Goal: Transaction & Acquisition: Purchase product/service

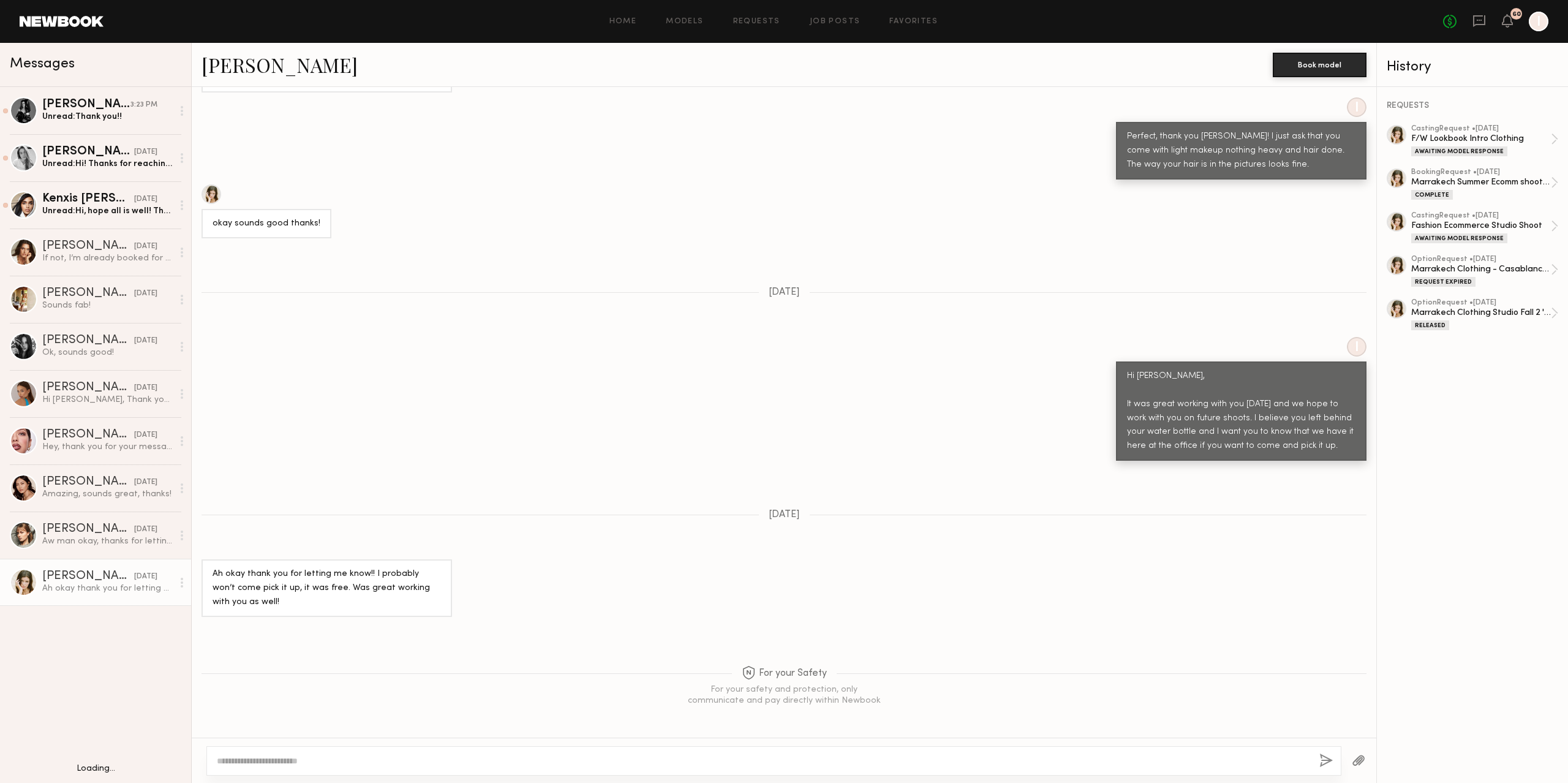
scroll to position [1013, 0]
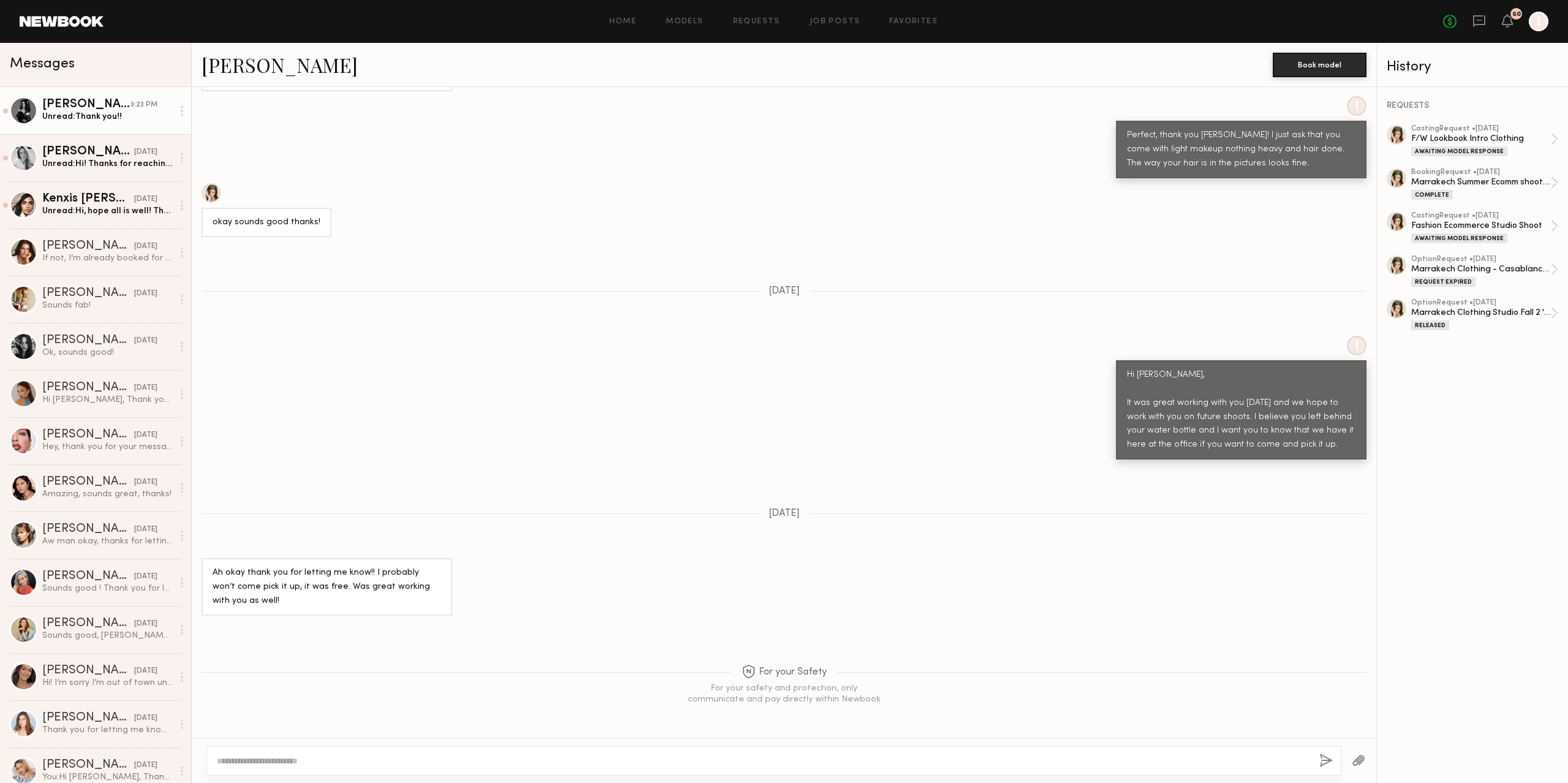
click at [88, 114] on div "Unread: Thank you!!" at bounding box center [107, 116] width 130 height 12
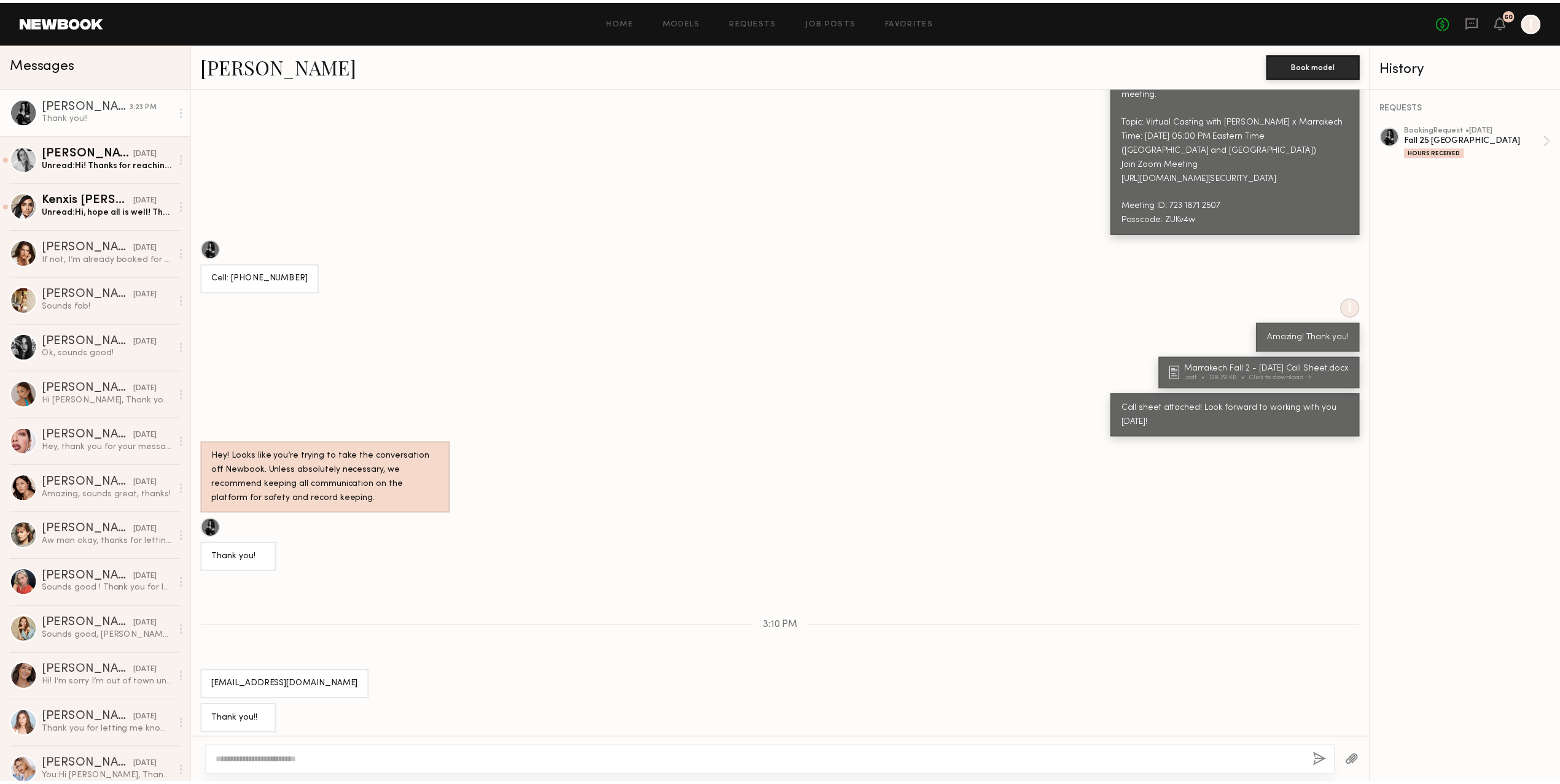
scroll to position [253, 0]
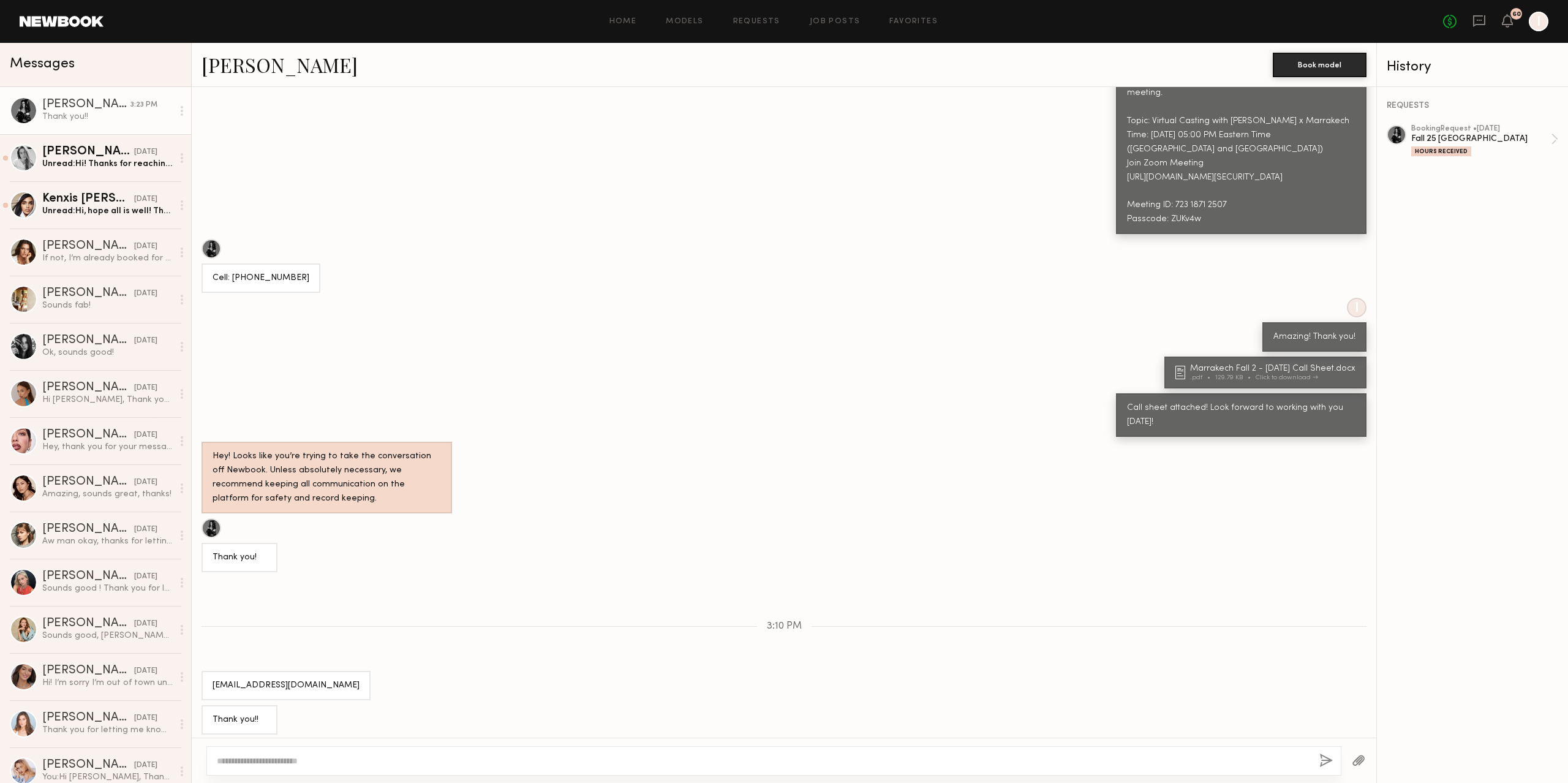
click at [1481, 12] on div "No fees up to $5,000 60 I" at bounding box center [1496, 21] width 106 height 20
click at [1481, 22] on icon at bounding box center [1479, 20] width 13 height 13
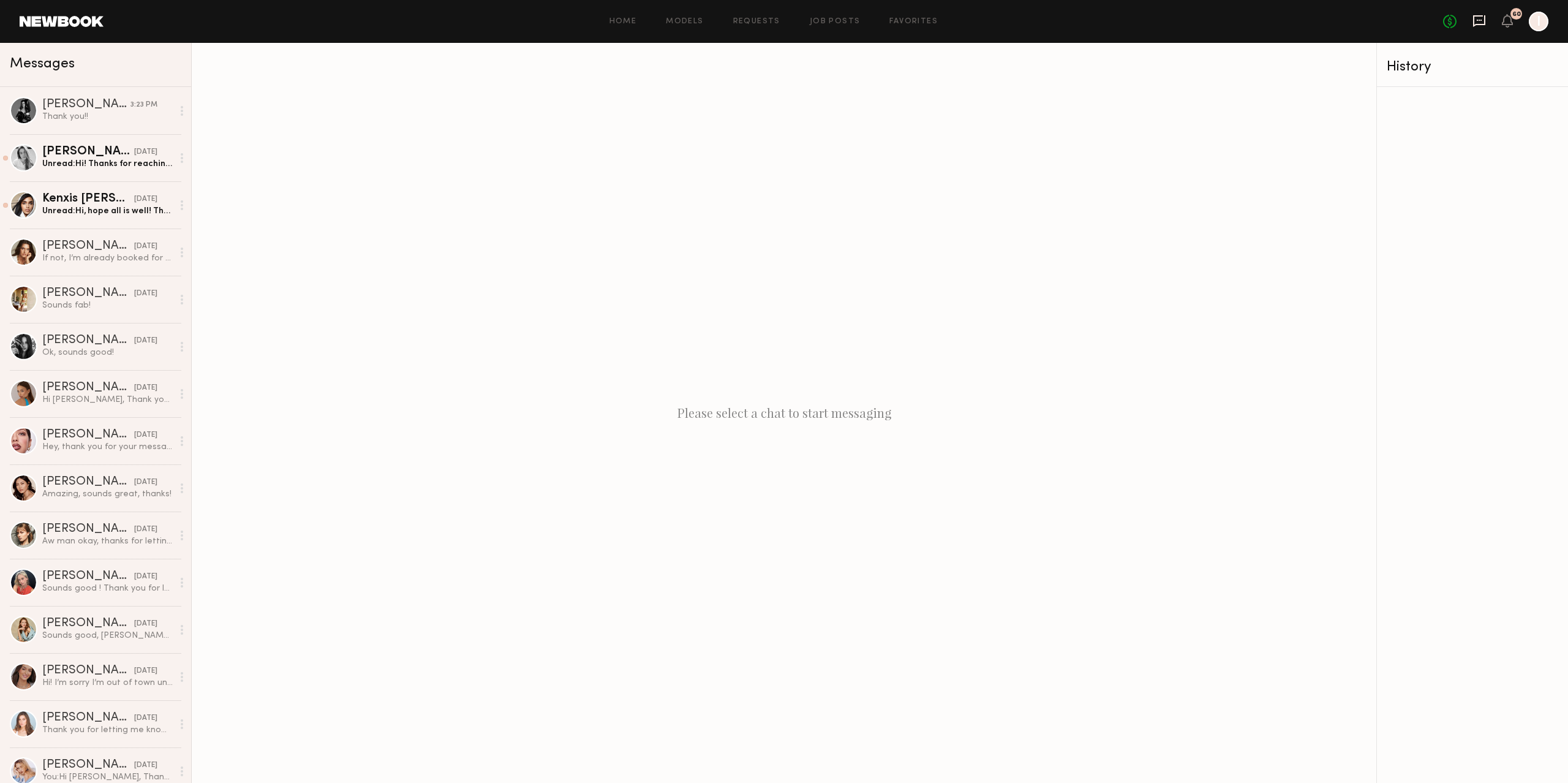
click at [1479, 19] on icon at bounding box center [1479, 20] width 13 height 13
click at [1508, 16] on icon at bounding box center [1508, 20] width 10 height 9
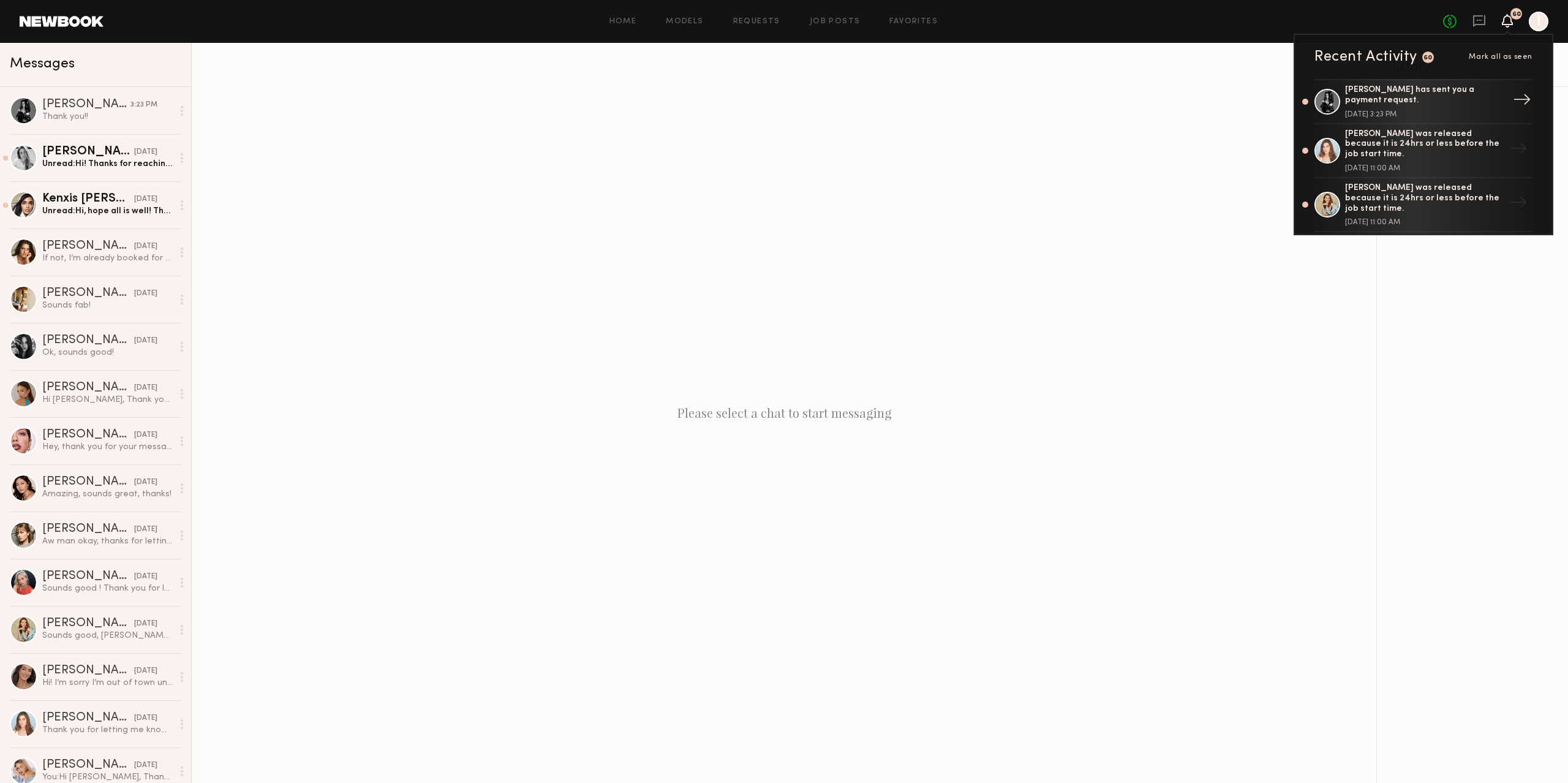
click at [1441, 86] on div "[PERSON_NAME] has sent you a payment request." at bounding box center [1425, 95] width 160 height 20
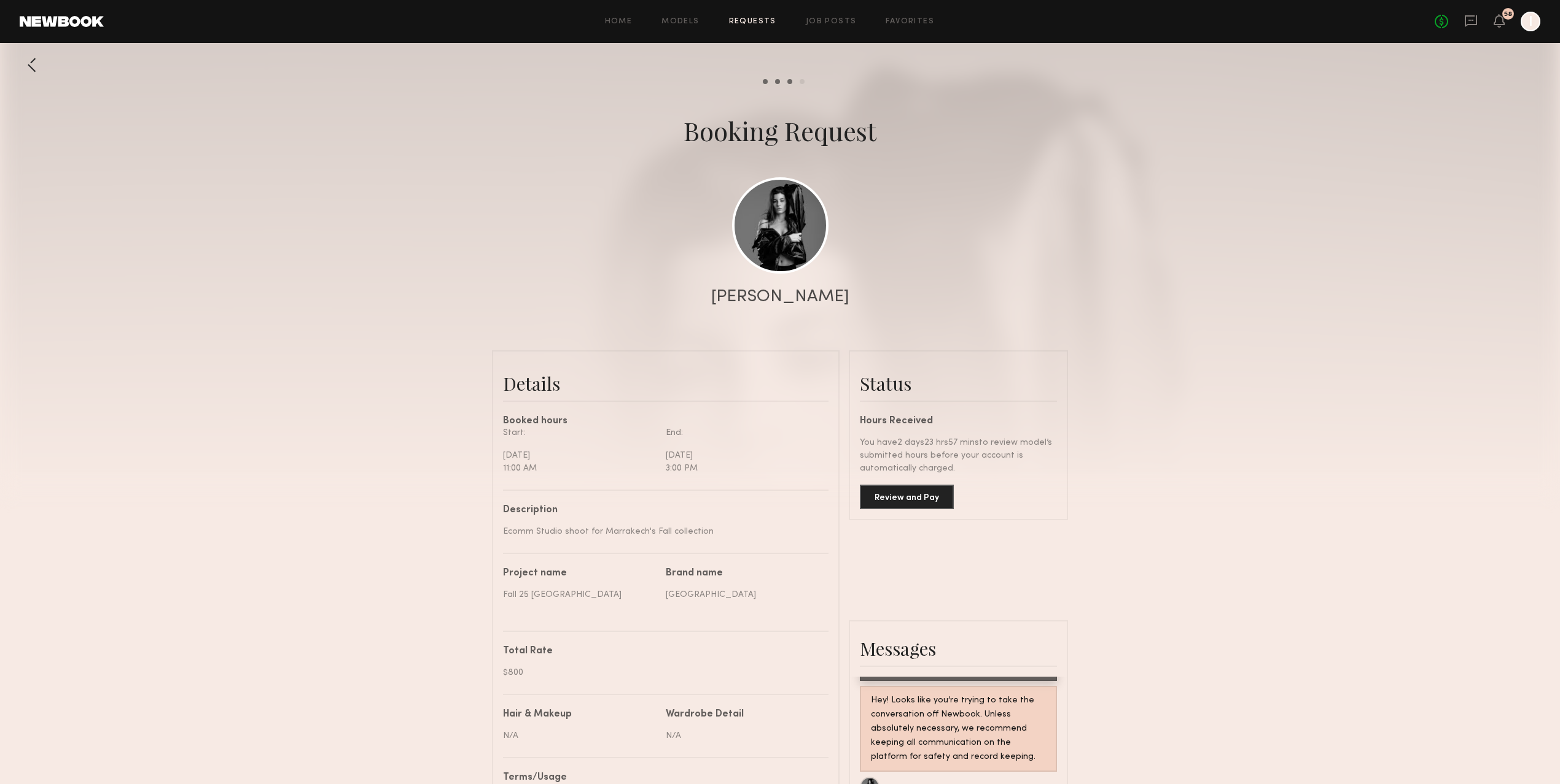
scroll to position [164, 0]
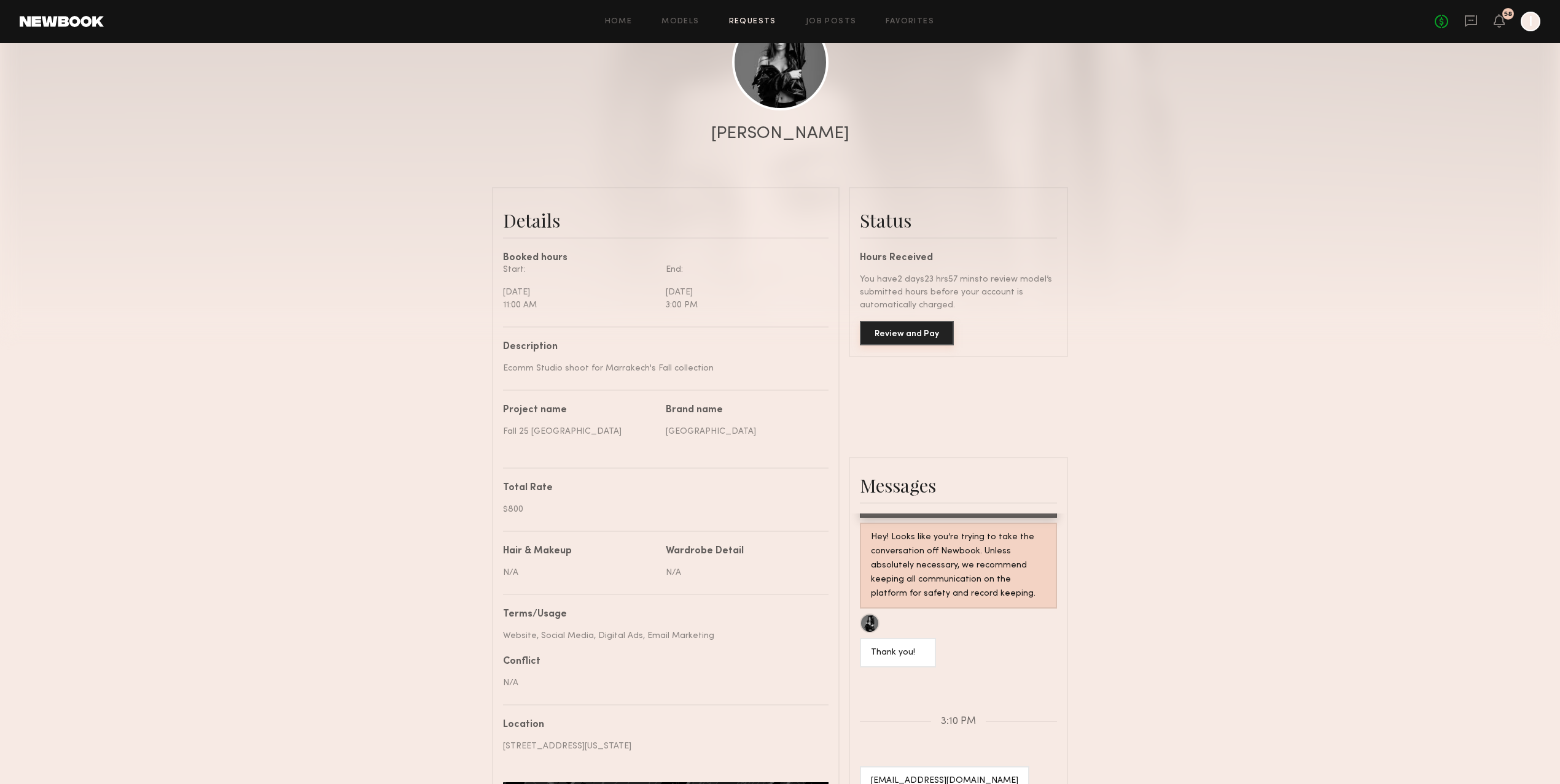
click at [929, 339] on button "Review and Pay" at bounding box center [907, 333] width 94 height 25
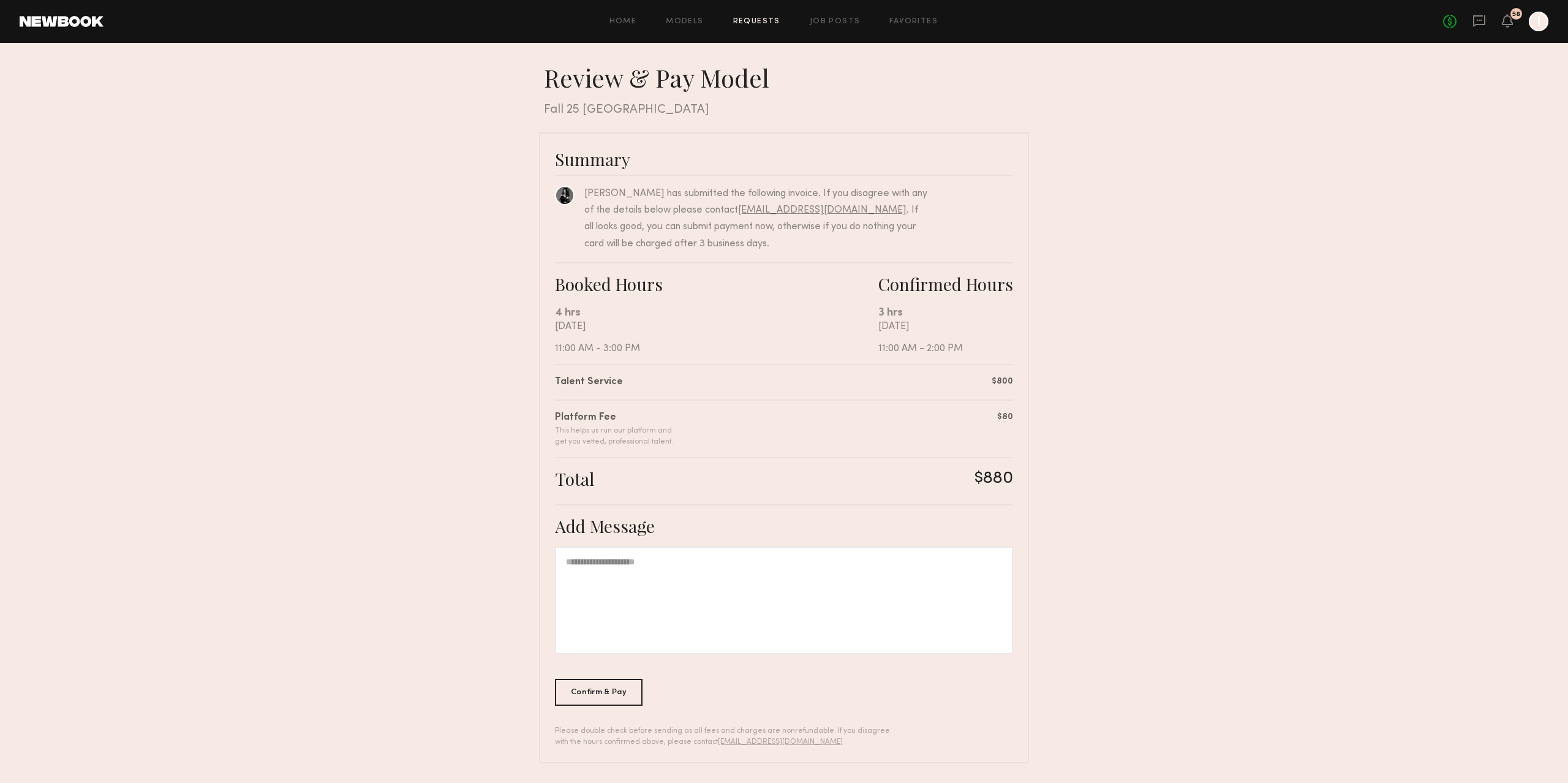
click at [1162, 315] on nb-booking-payment "Review & Pay Model Review & Pay Model Fall 25 Marrakech Summary [PERSON_NAME] h…" at bounding box center [784, 413] width 1568 height 701
click at [1084, 381] on nb-booking-payment "Review & Pay Model Review & Pay Model Fall 25 Marrakech Summary [PERSON_NAME] h…" at bounding box center [784, 413] width 1568 height 701
click at [601, 680] on div "Confirm & Pay" at bounding box center [599, 692] width 88 height 27
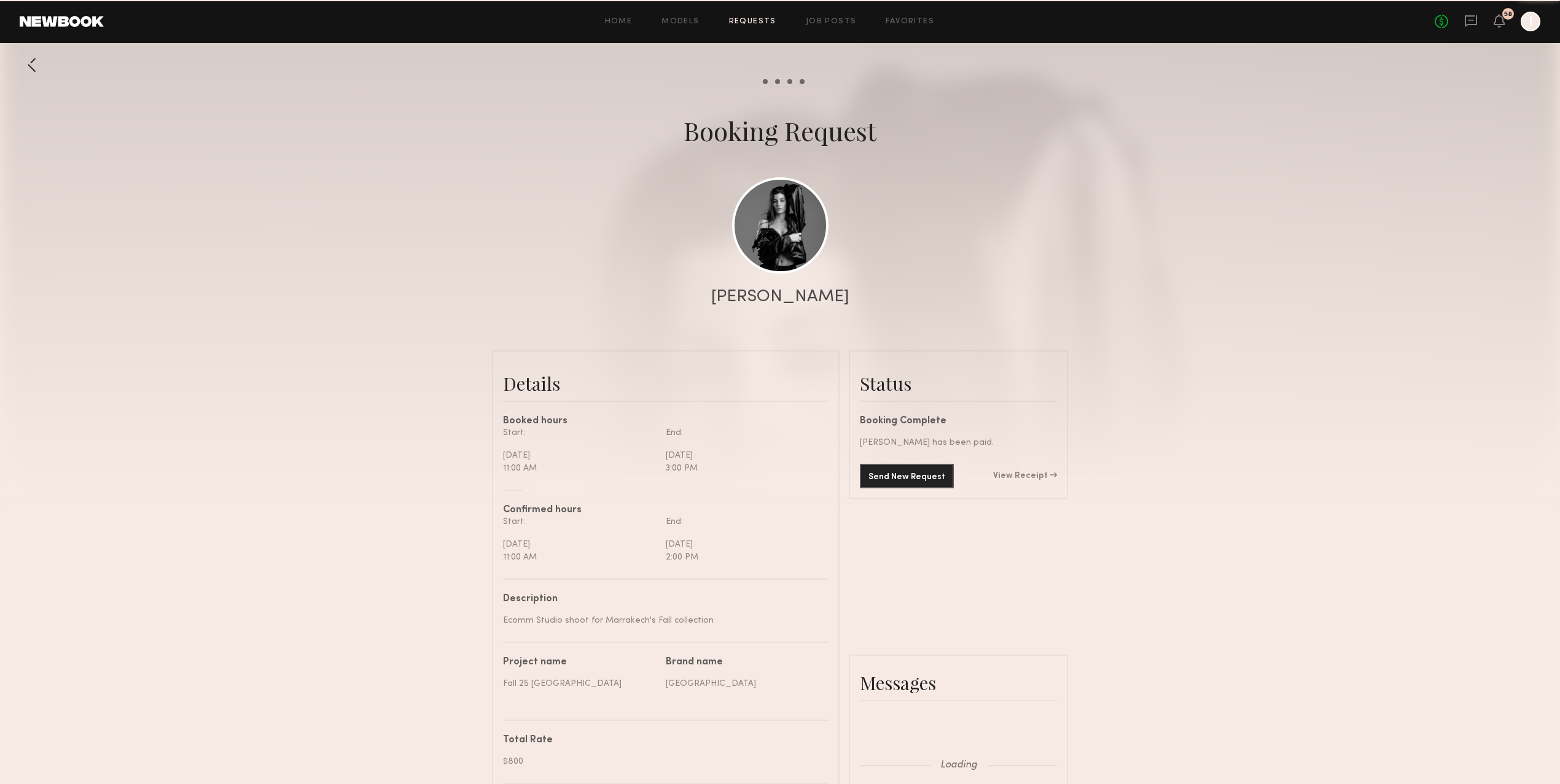
scroll to position [647, 0]
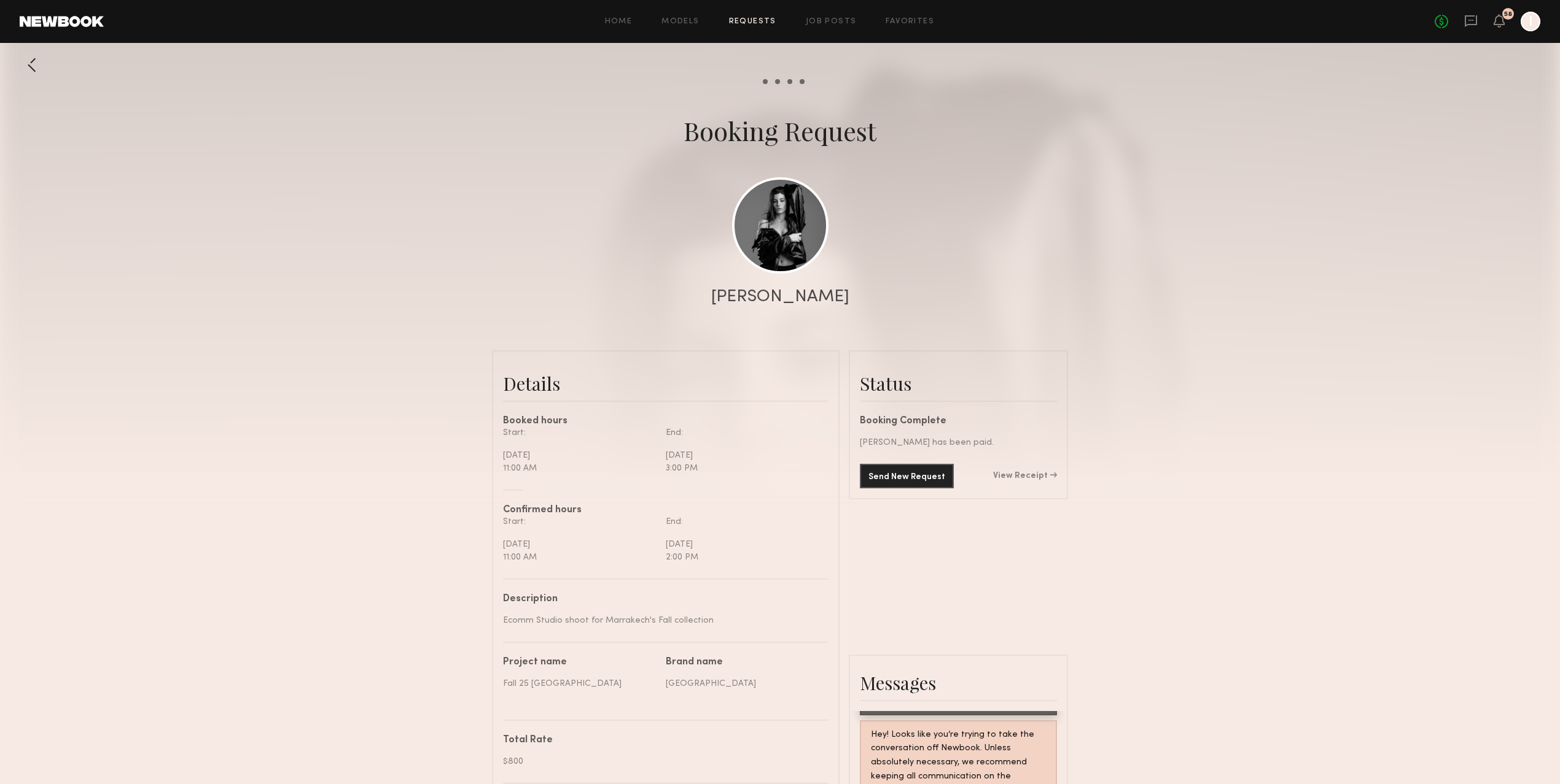
drag, startPoint x: 1194, startPoint y: 206, endPoint x: 1175, endPoint y: 170, distance: 40.7
click at [1194, 206] on div at bounding box center [780, 245] width 1560 height 491
